Goal: Task Accomplishment & Management: Manage account settings

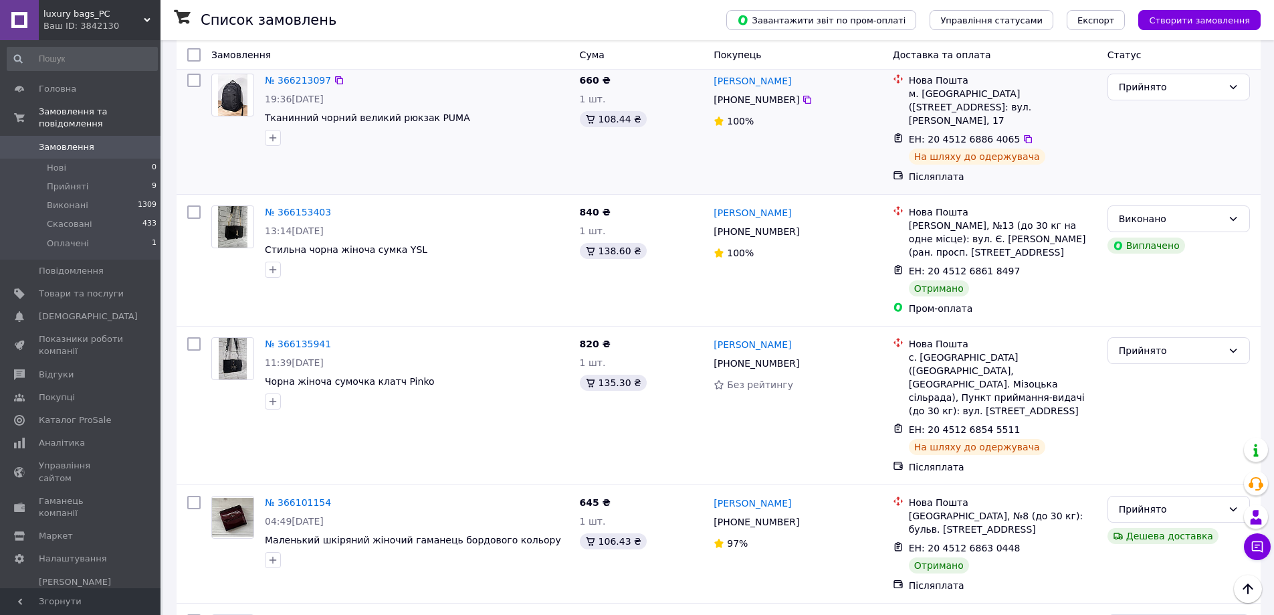
scroll to position [468, 0]
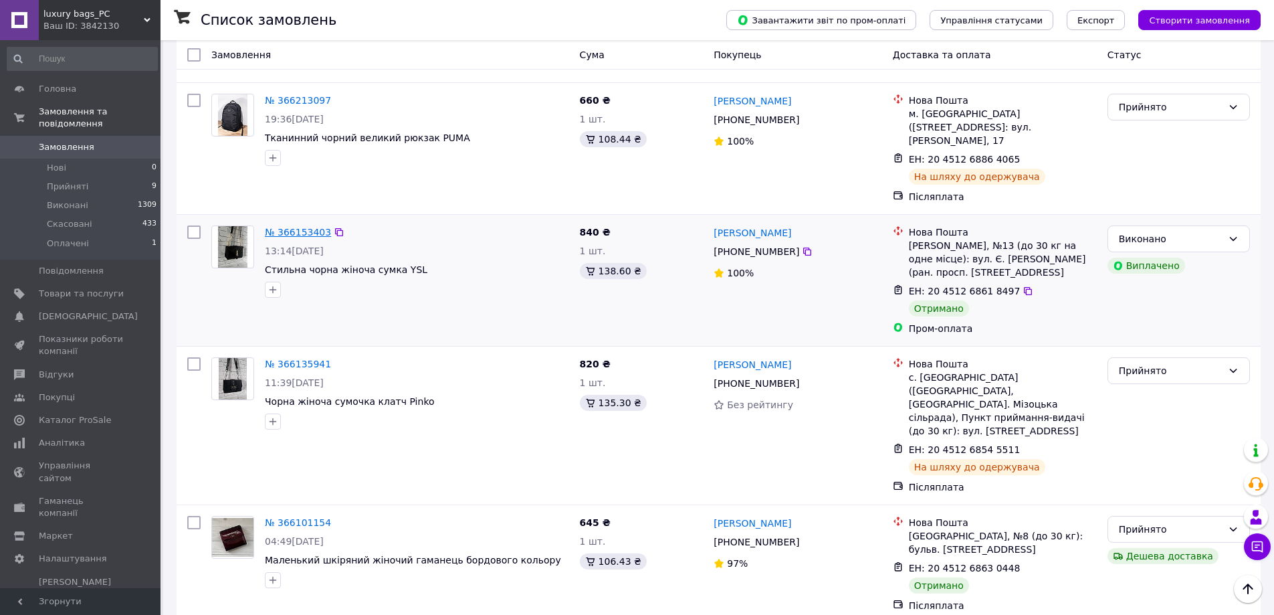
click at [294, 227] on link "№ 366153403" at bounding box center [298, 232] width 66 height 11
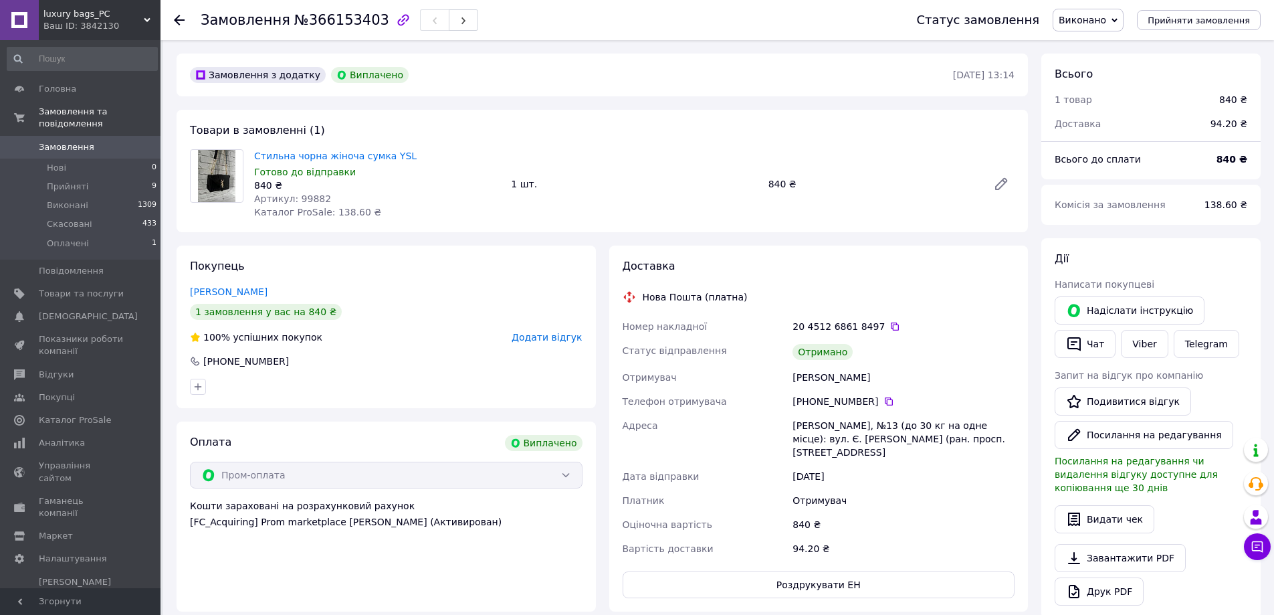
click at [555, 332] on span "Додати відгук" at bounding box center [547, 337] width 70 height 11
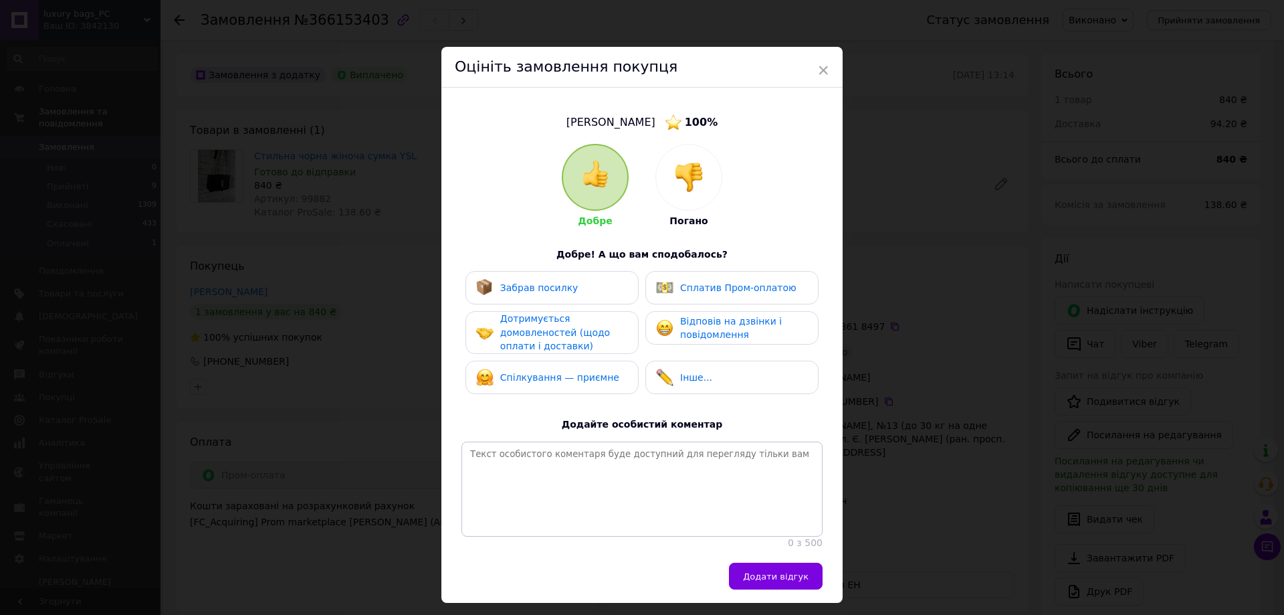
click at [570, 298] on div "Забрав посилку" at bounding box center [552, 287] width 173 height 33
click at [702, 280] on div "Сплатив Пром-оплатою" at bounding box center [726, 287] width 140 height 17
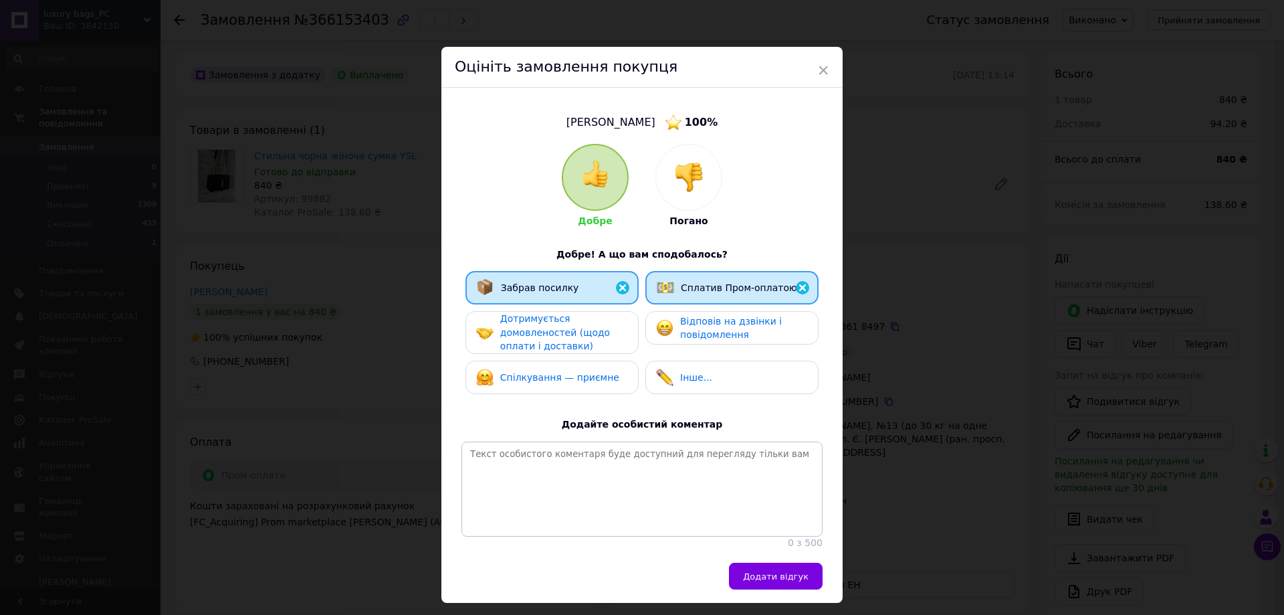
click at [712, 323] on span "Відповів на дзвінки і повідомлення" at bounding box center [731, 328] width 102 height 25
click at [589, 324] on span "Дотримується домовленостей (щодо оплати і доставки)" at bounding box center [555, 332] width 110 height 38
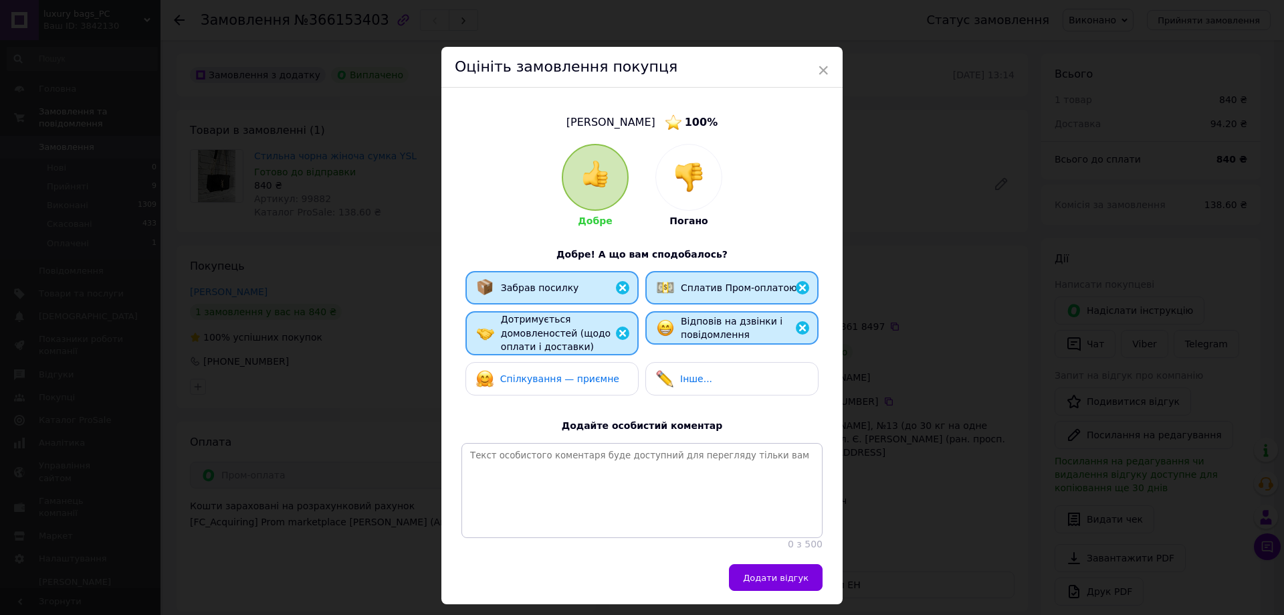
click at [583, 387] on div "Спілкування — приємне" at bounding box center [552, 378] width 173 height 33
click at [785, 583] on span "Додати відгук" at bounding box center [776, 578] width 66 height 10
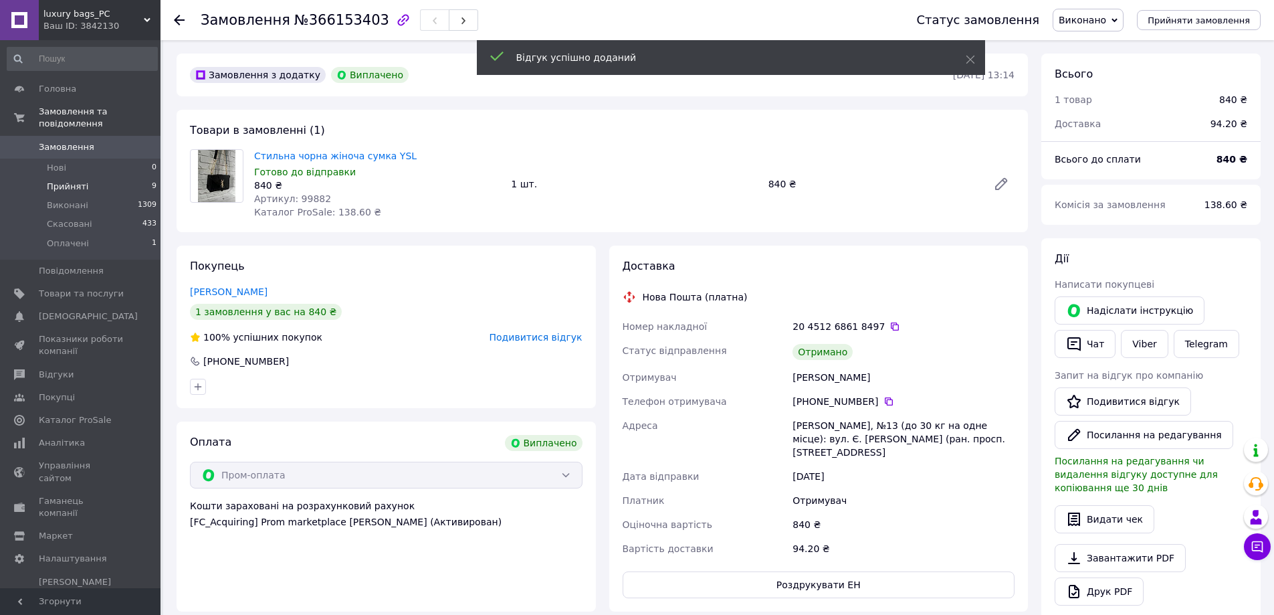
click at [71, 181] on span "Прийняті" at bounding box center [67, 187] width 41 height 12
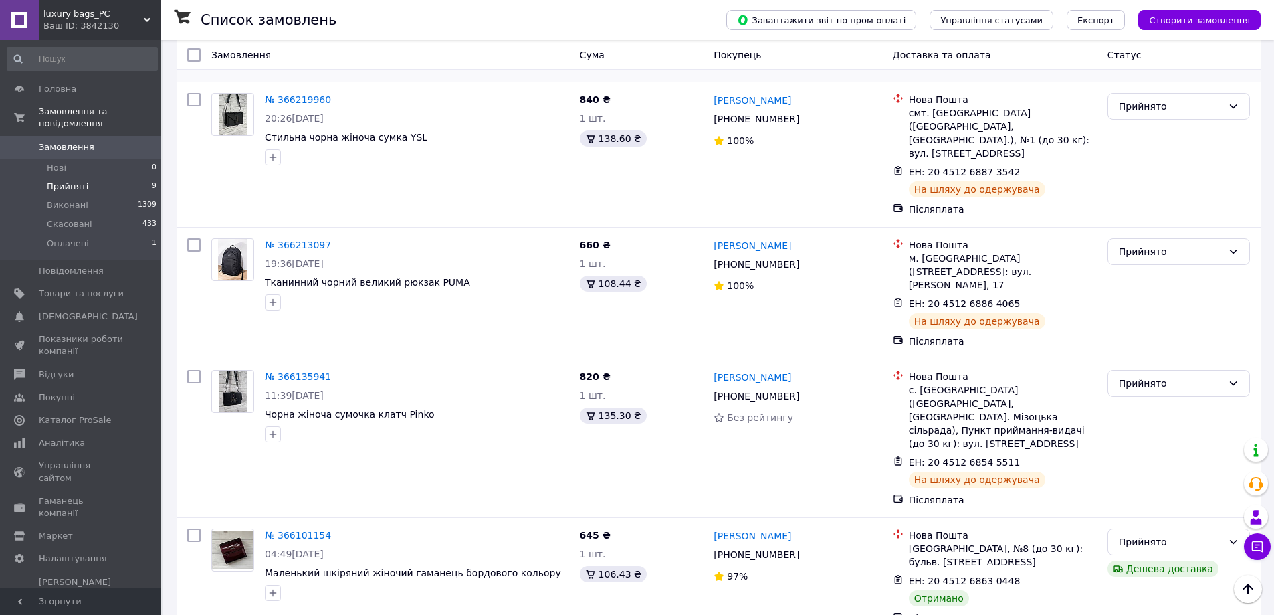
scroll to position [268, 0]
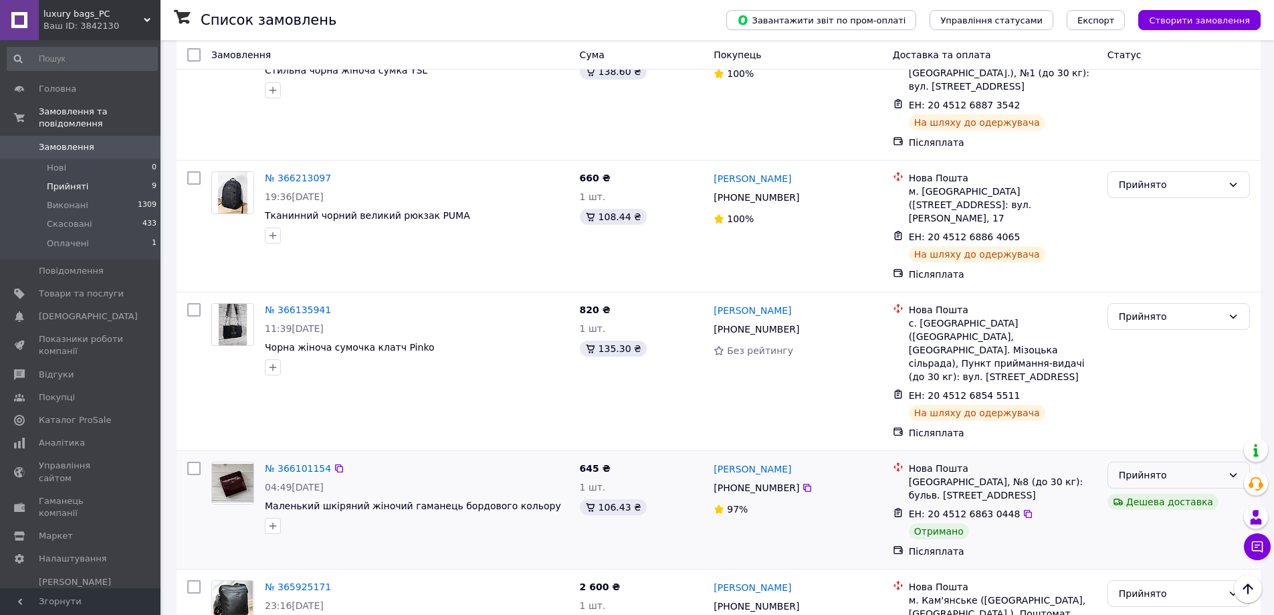
click at [1210, 468] on div "Прийнято" at bounding box center [1171, 475] width 104 height 15
click at [1196, 442] on li "Виконано" at bounding box center [1178, 437] width 141 height 24
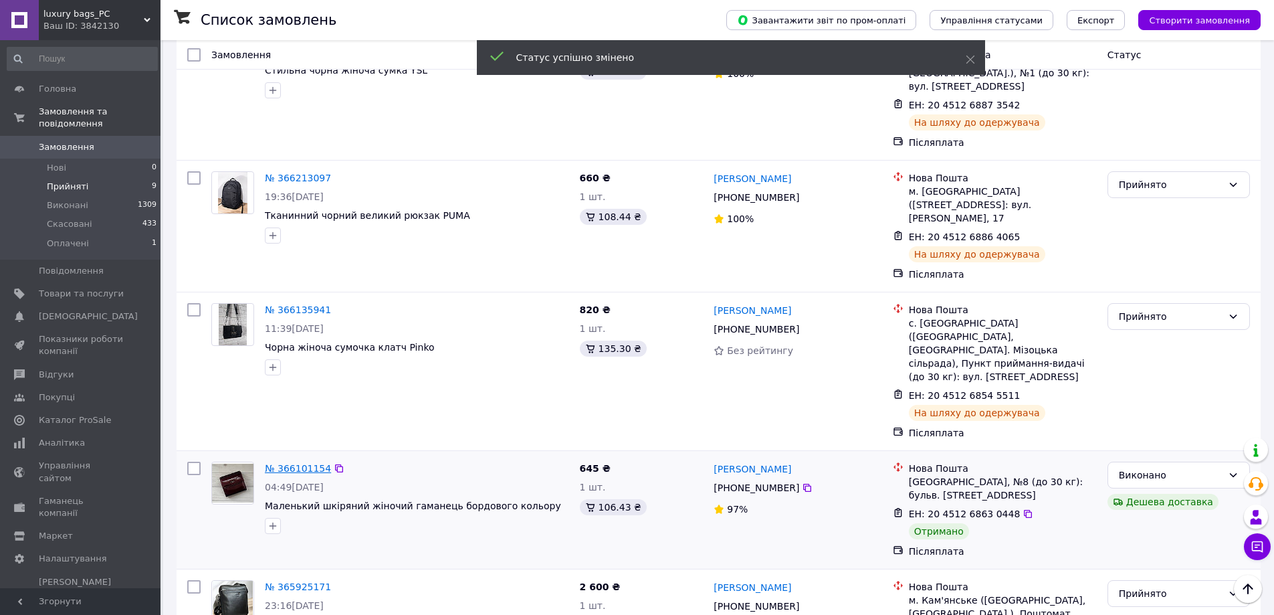
click at [301, 463] on link "№ 366101154" at bounding box center [298, 468] width 66 height 11
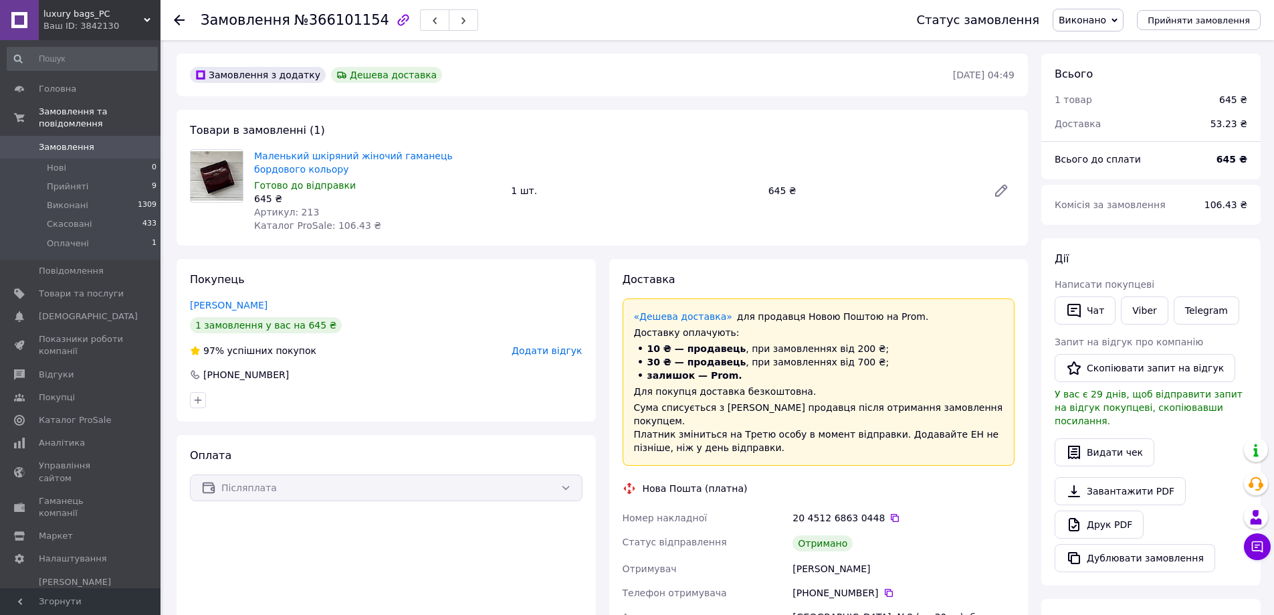
click at [550, 352] on span "Додати відгук" at bounding box center [547, 350] width 70 height 11
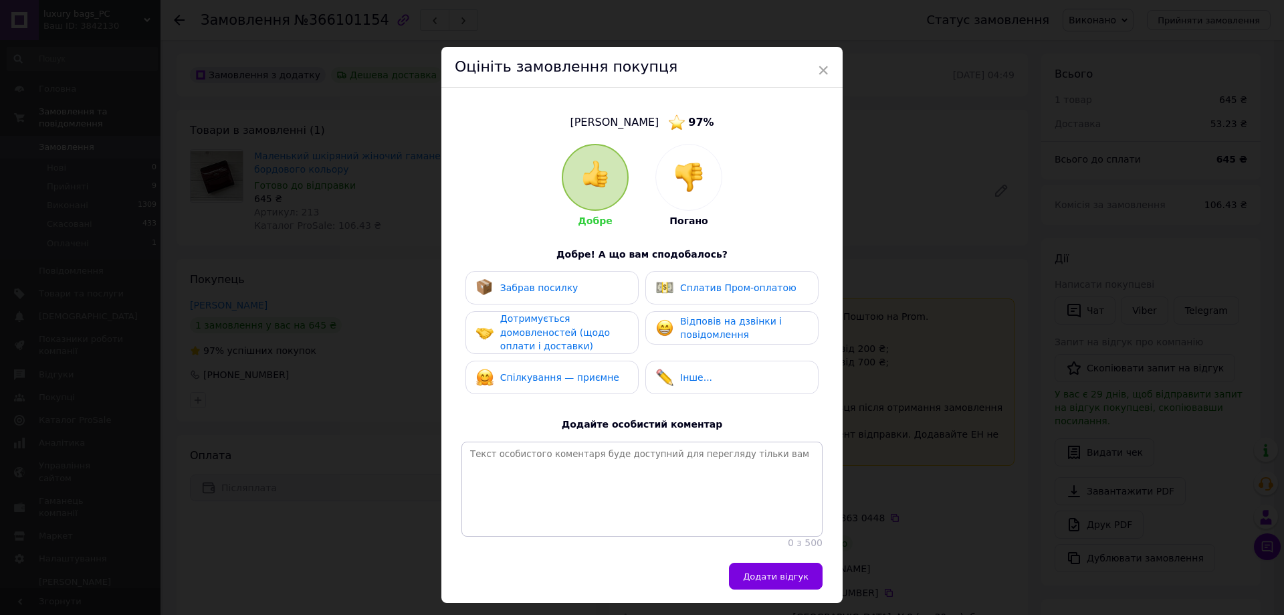
click at [552, 290] on span "Забрав посилку" at bounding box center [539, 287] width 78 height 11
click at [561, 331] on span "Дотримується домовленостей (щодо оплати і доставки)" at bounding box center [555, 332] width 110 height 38
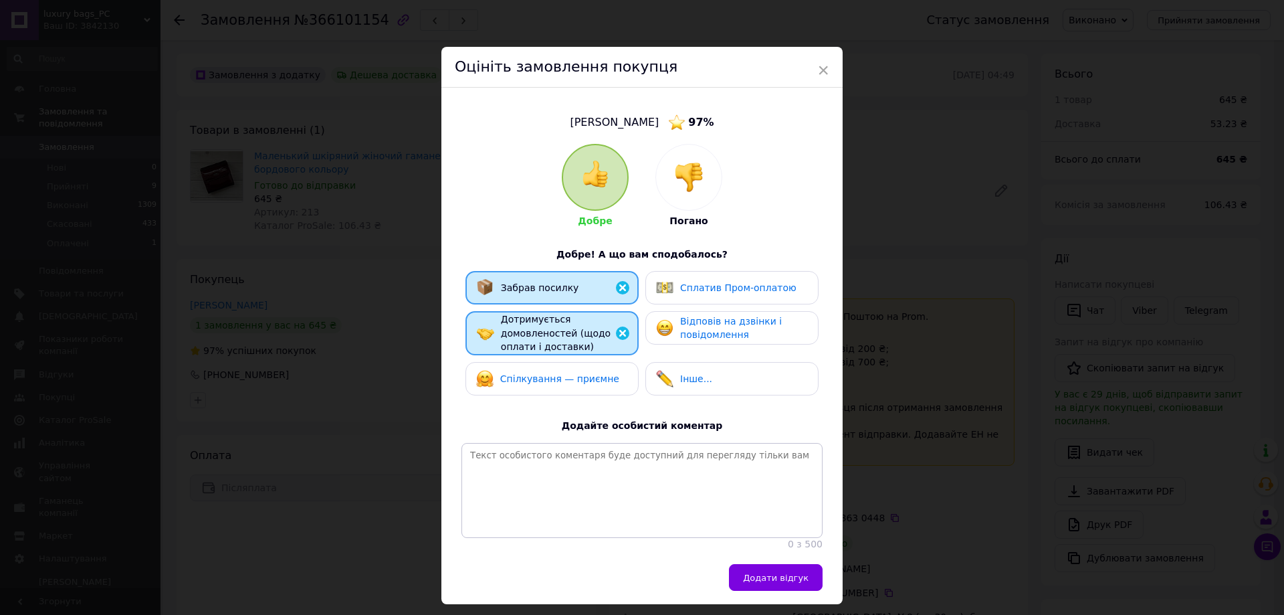
click at [700, 335] on span "Відповів на дзвінки і повідомлення" at bounding box center [731, 328] width 102 height 25
click at [605, 375] on div "Спілкування — приємне" at bounding box center [552, 378] width 152 height 17
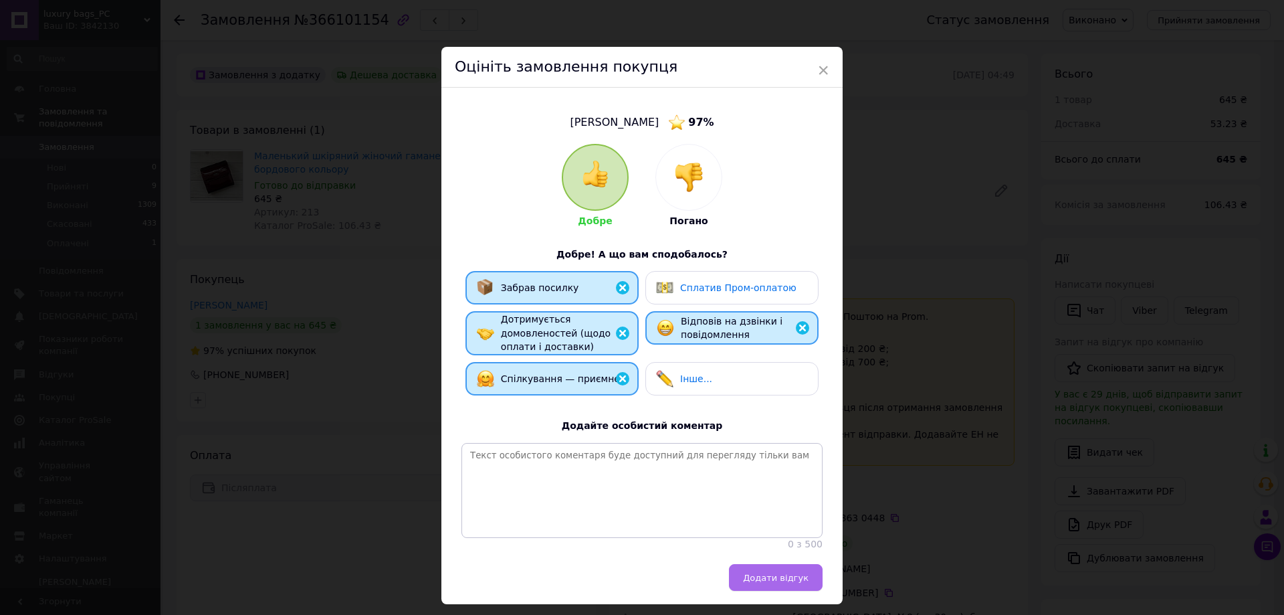
click at [788, 591] on button "Додати відгук" at bounding box center [776, 577] width 94 height 27
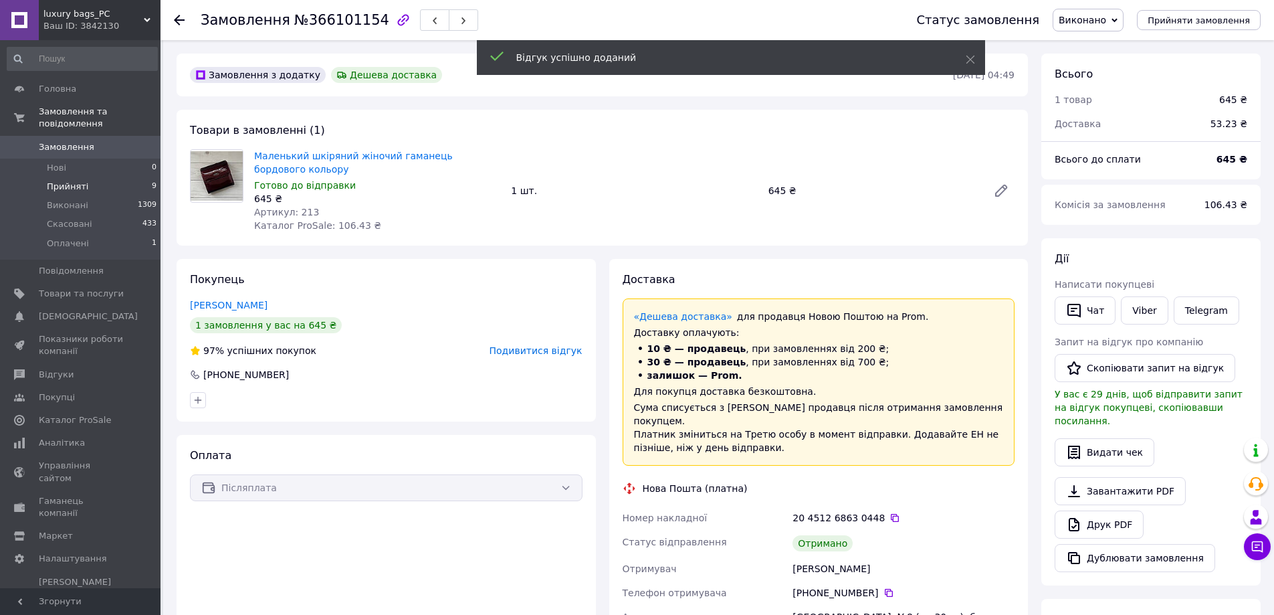
click at [70, 181] on span "Прийняті" at bounding box center [67, 187] width 41 height 12
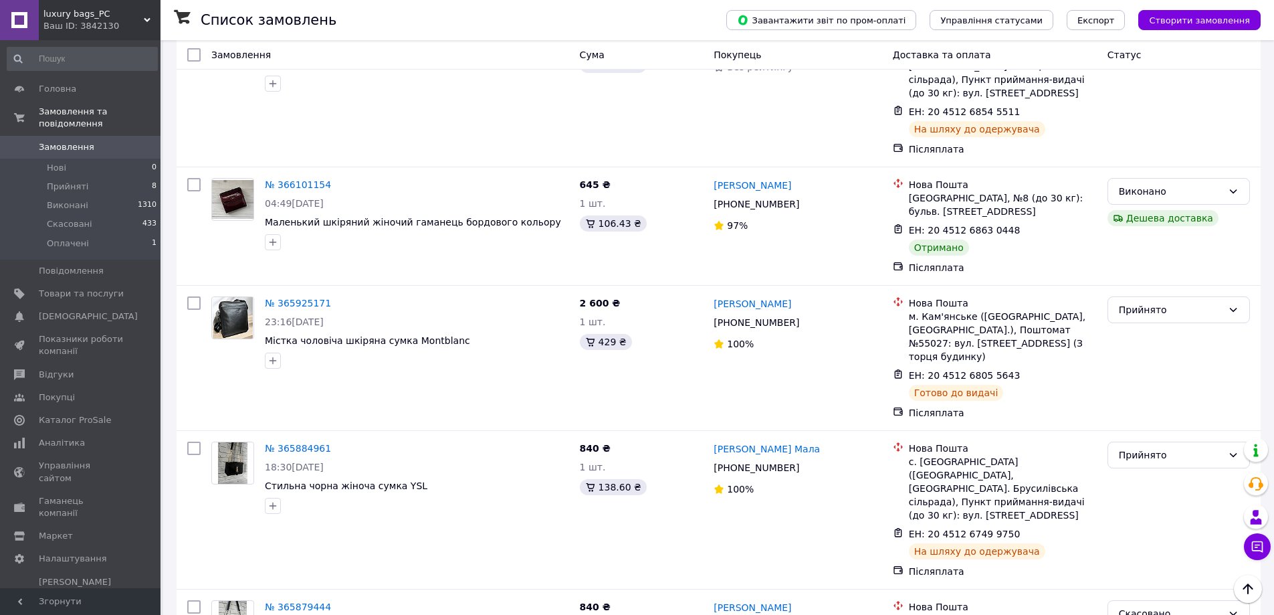
scroll to position [936, 0]
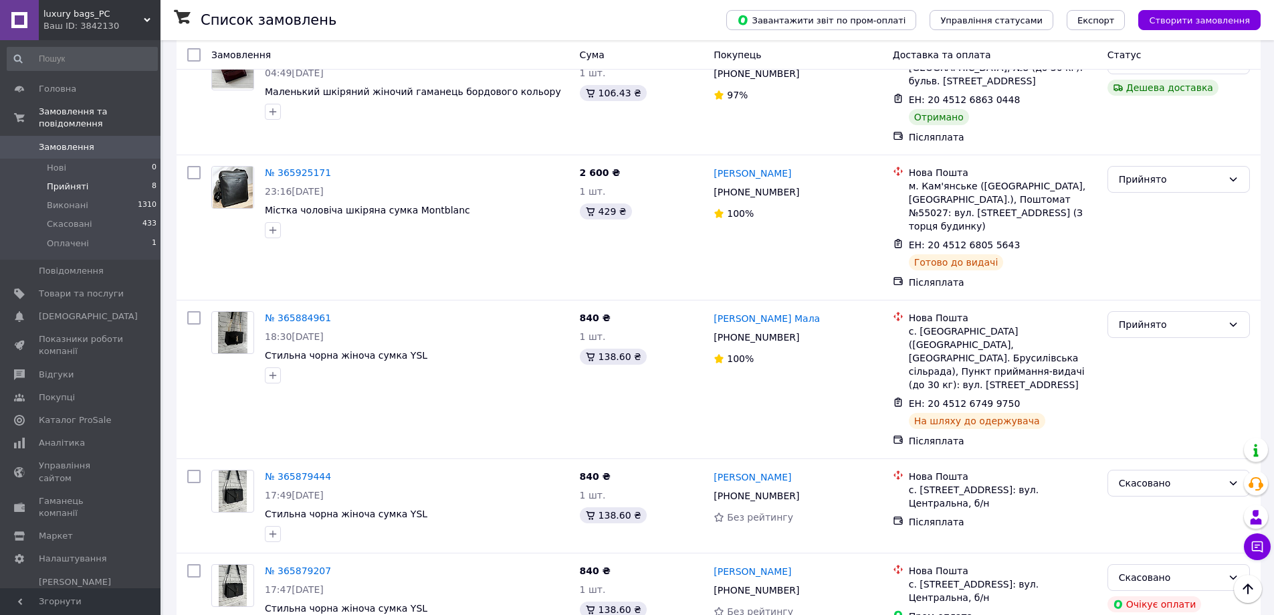
click at [74, 181] on span "Прийняті" at bounding box center [67, 187] width 41 height 12
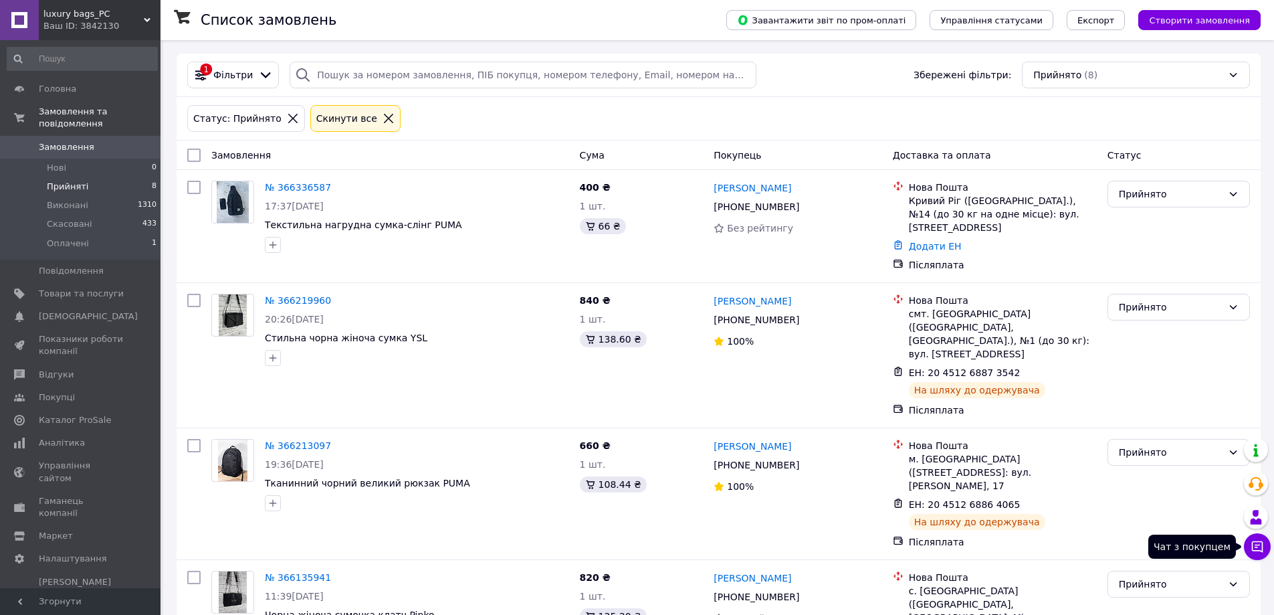
click at [1263, 543] on icon at bounding box center [1257, 546] width 11 height 11
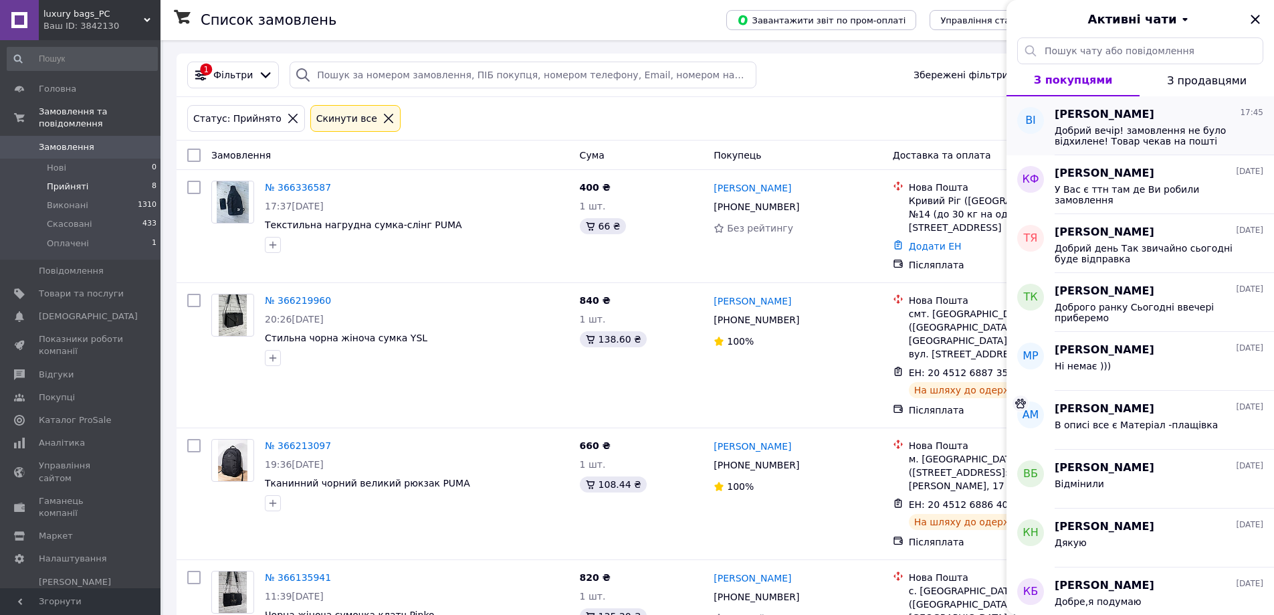
click at [1175, 137] on span "Добрий вечір! замовлення не було відхилене! Товар чекав на пошті більше 5 діб і…" at bounding box center [1150, 135] width 190 height 21
